Goal: Transaction & Acquisition: Purchase product/service

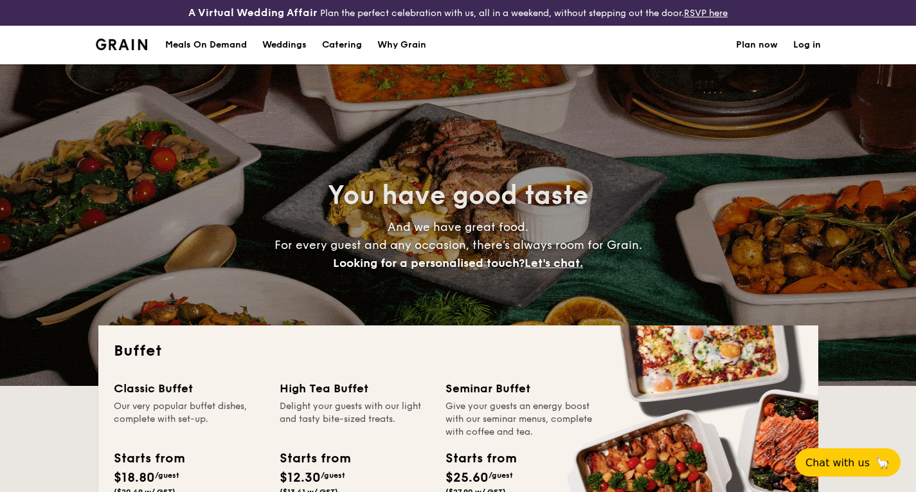
select select
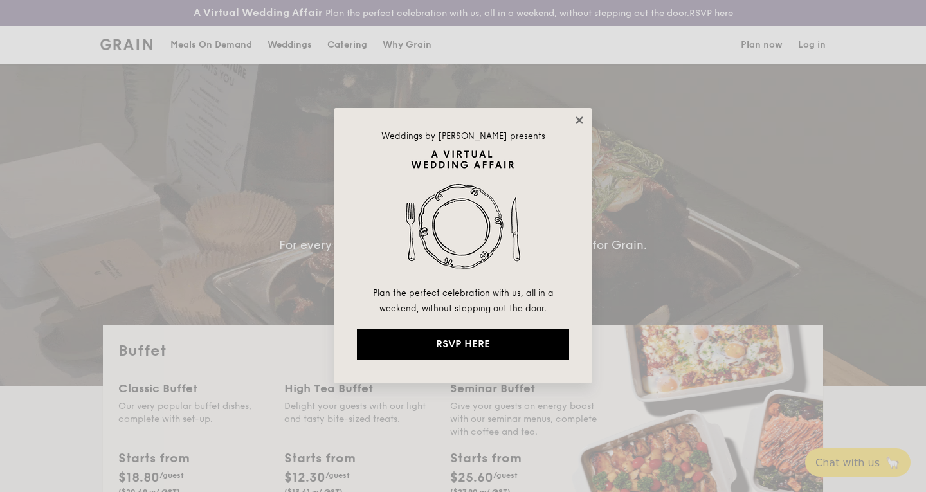
click at [581, 118] on icon at bounding box center [578, 119] width 7 height 7
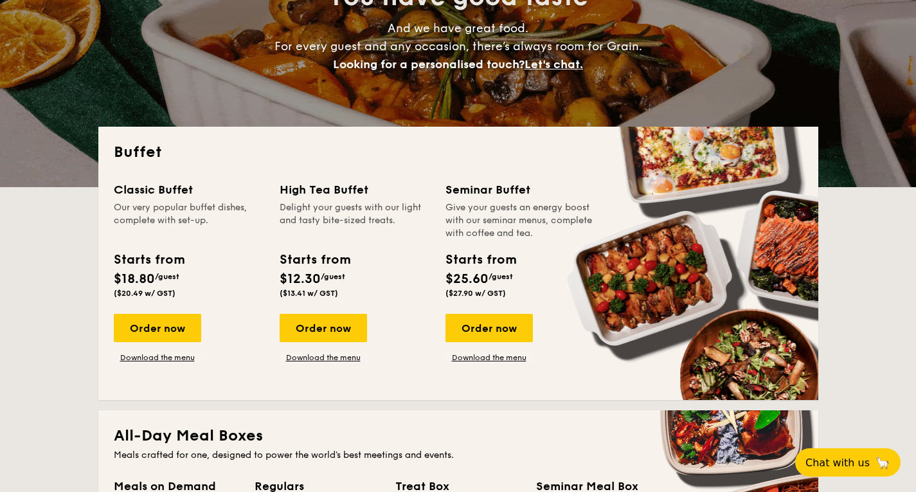
scroll to position [193, 0]
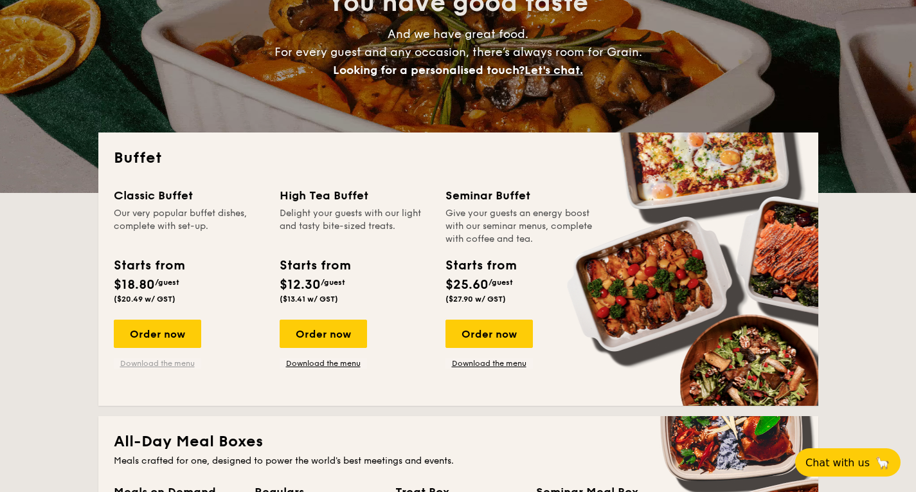
click at [163, 364] on link "Download the menu" at bounding box center [157, 363] width 87 height 10
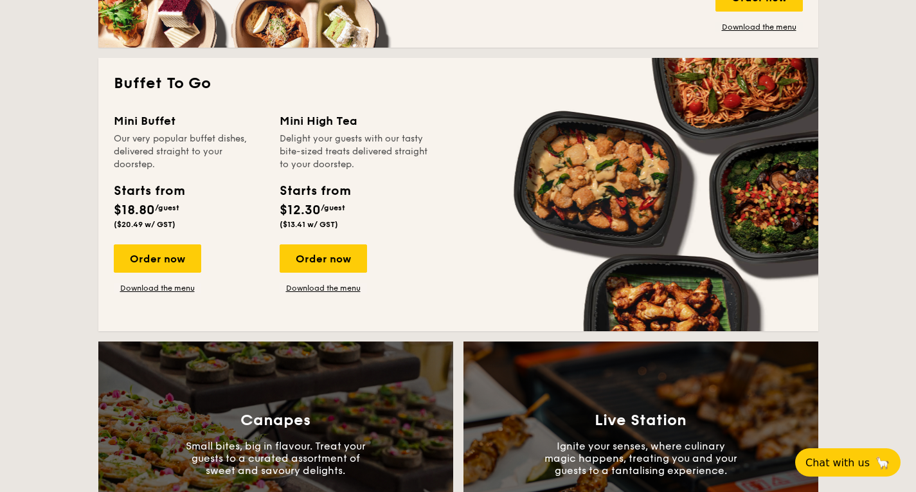
scroll to position [836, 0]
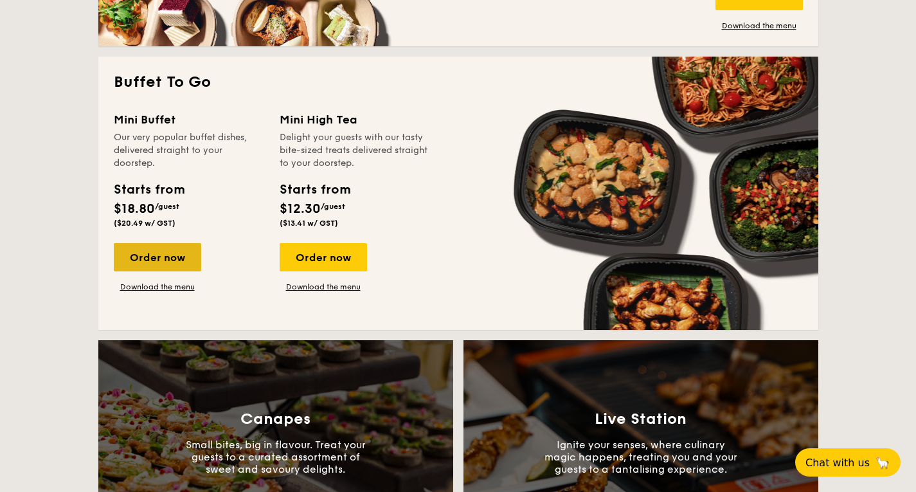
click at [148, 249] on div "Order now" at bounding box center [157, 257] width 87 height 28
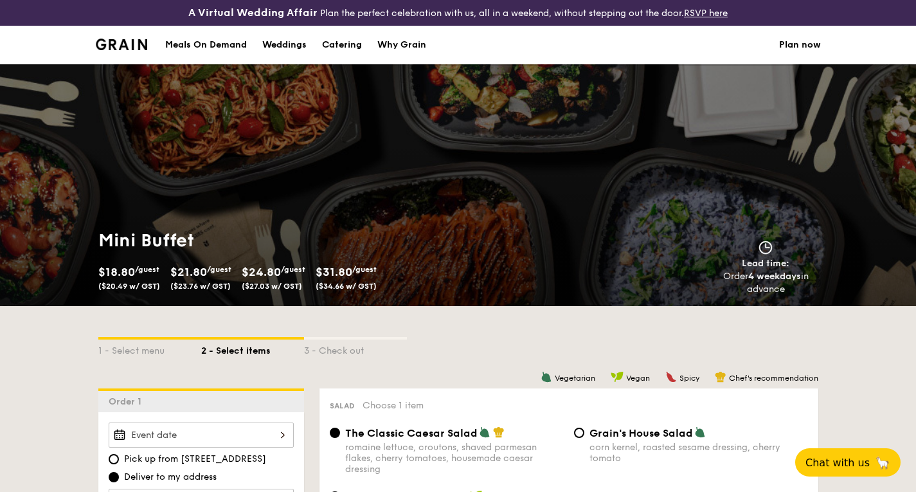
select select
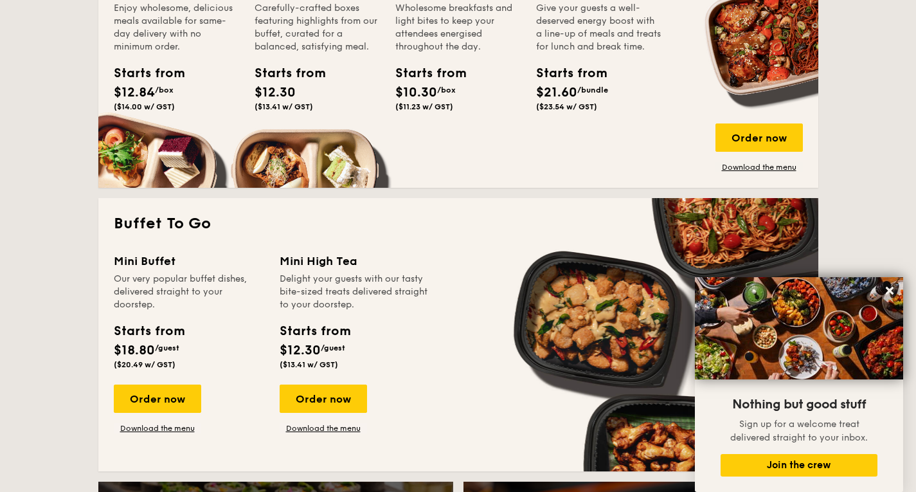
scroll to position [890, 0]
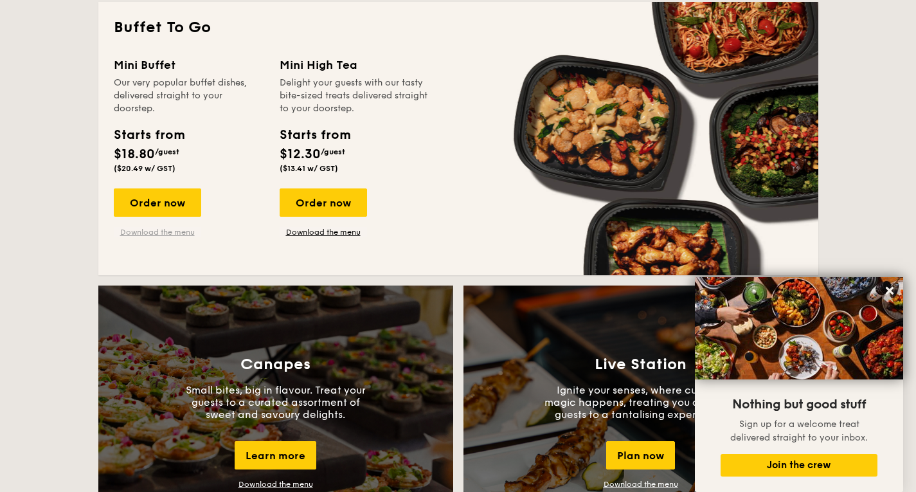
click at [162, 231] on link "Download the menu" at bounding box center [157, 232] width 87 height 10
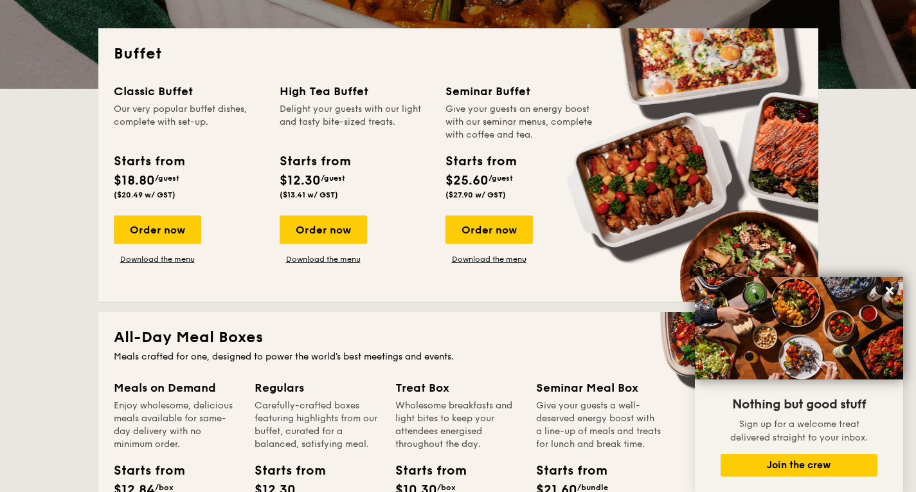
scroll to position [247, 0]
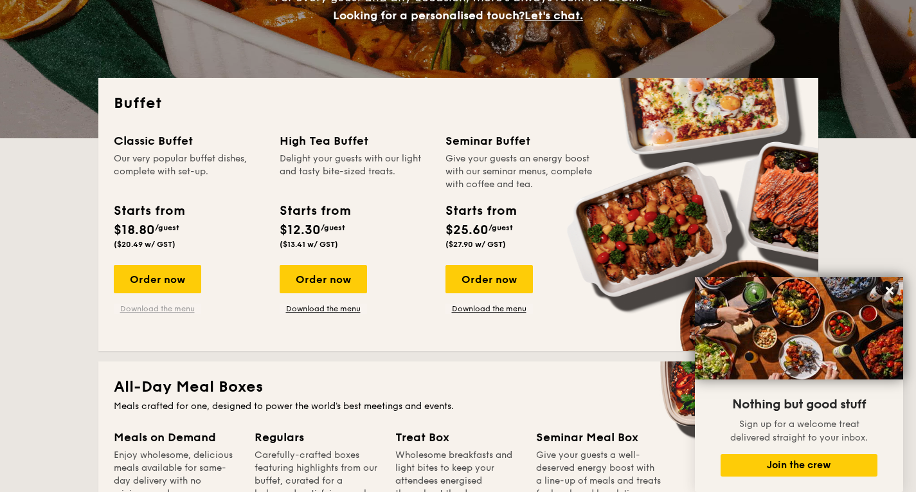
click at [162, 309] on link "Download the menu" at bounding box center [157, 308] width 87 height 10
